Goal: Check status: Check status

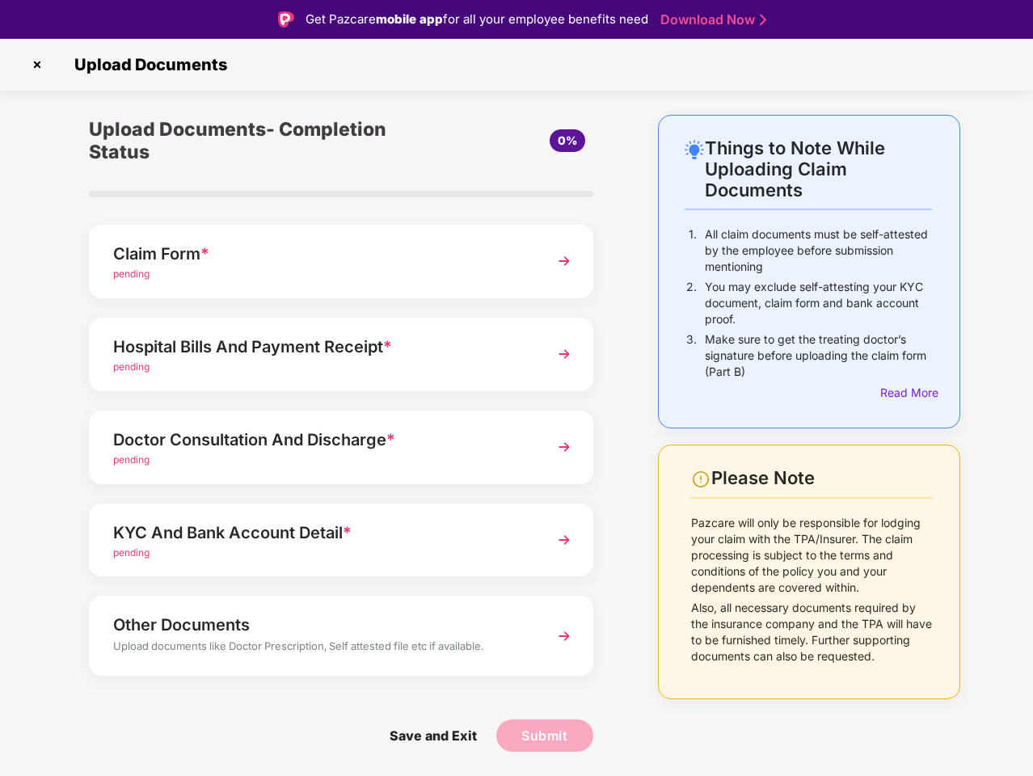
click at [37, 65] on img at bounding box center [37, 65] width 26 height 26
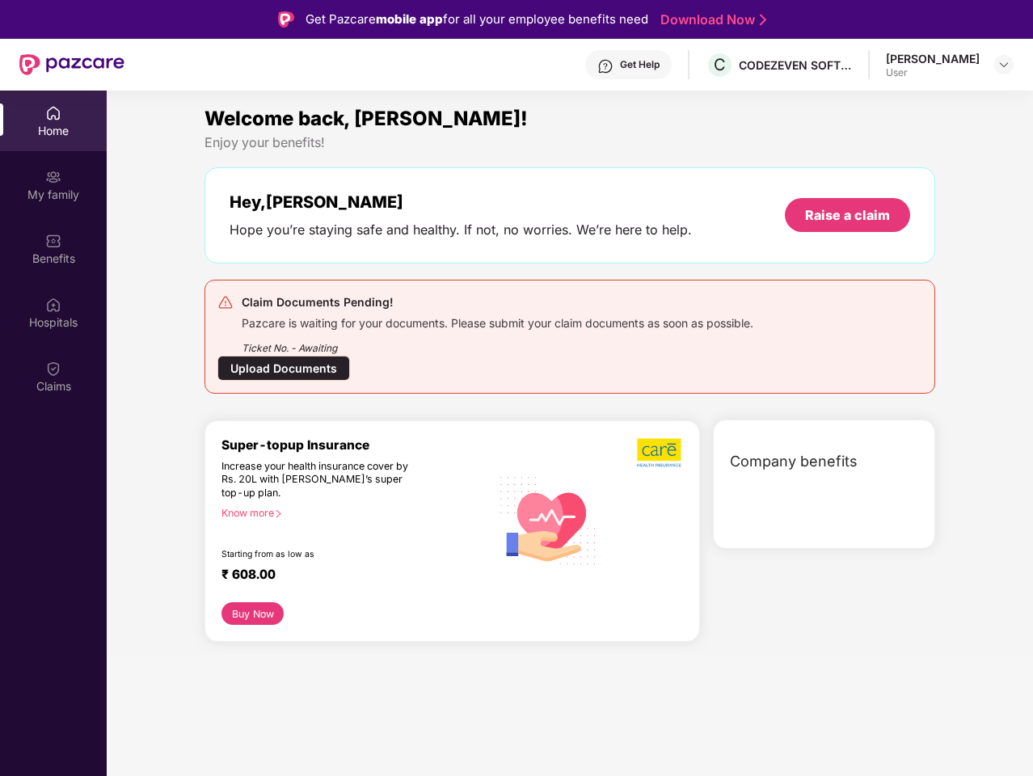
click at [341, 460] on div "Increase your health insurance cover by Rs. 20L with [PERSON_NAME]’s super top-…" at bounding box center [321, 480] width 200 height 40
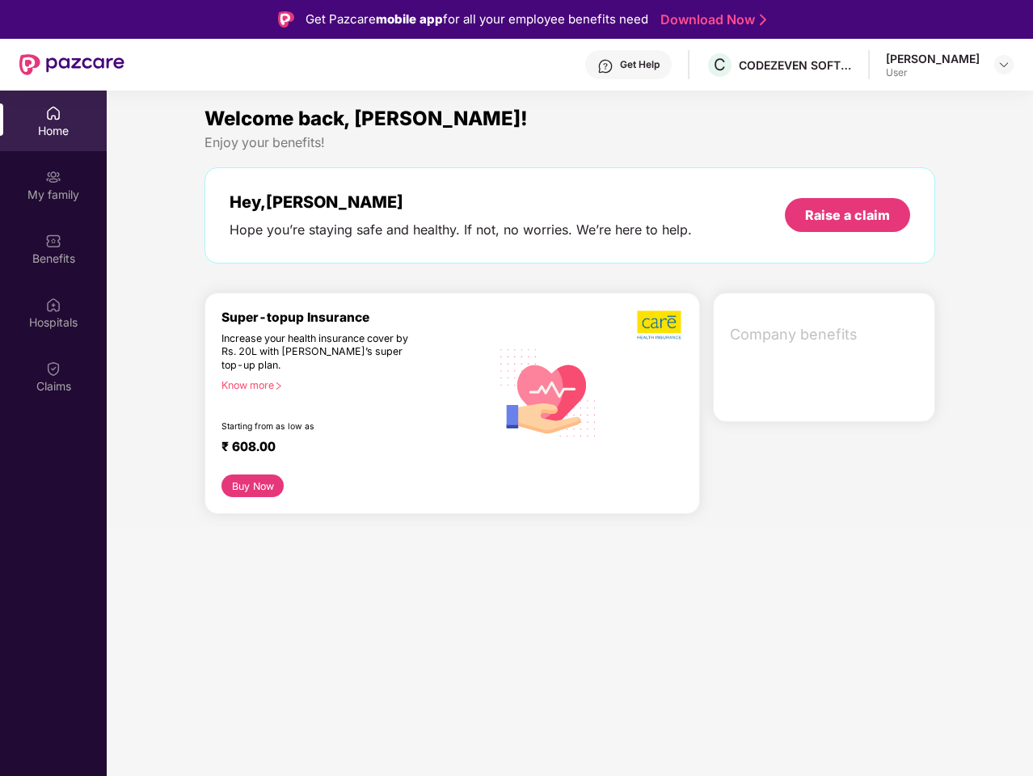
click at [341, 447] on div "₹ 608.00" at bounding box center [347, 448] width 253 height 19
click at [341, 540] on section "Welcome back, [PERSON_NAME]! Enjoy your benefits! Hey, [PERSON_NAME] Hope you’r…" at bounding box center [570, 479] width 926 height 776
click at [341, 635] on section "Welcome back, [PERSON_NAME]! Enjoy your benefits! Hey, [PERSON_NAME] Hope you’r…" at bounding box center [570, 479] width 926 height 776
click at [432, 736] on section "Welcome back, [PERSON_NAME]! Enjoy your benefits! Hey, [PERSON_NAME] Hope you’r…" at bounding box center [570, 479] width 926 height 776
click at [545, 736] on section "Welcome back, [PERSON_NAME]! Enjoy your benefits! Hey, [PERSON_NAME] Hope you’r…" at bounding box center [570, 479] width 926 height 776
